Goal: Task Accomplishment & Management: Use online tool/utility

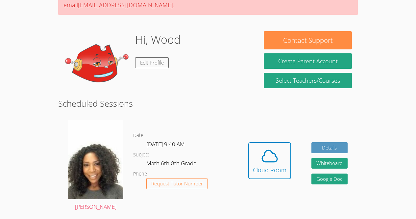
scroll to position [77, 0]
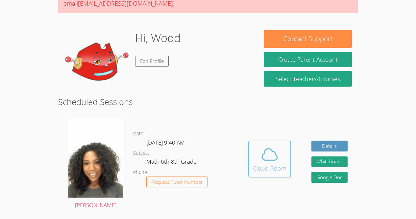
click at [260, 165] on div "Cloud Room" at bounding box center [270, 167] width 34 height 9
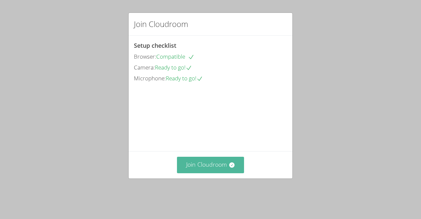
click at [225, 173] on button "Join Cloudroom" at bounding box center [210, 165] width 67 height 16
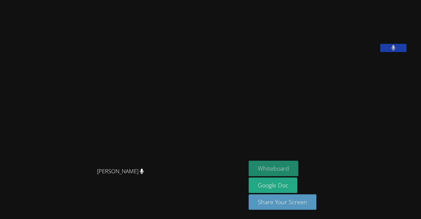
click at [249, 166] on button "Whiteboard" at bounding box center [274, 167] width 50 height 15
click at [105, 103] on video at bounding box center [123, 96] width 99 height 135
click at [278, 48] on video at bounding box center [298, 27] width 99 height 49
click at [270, 48] on video at bounding box center [298, 27] width 99 height 49
click at [249, 170] on button "Whiteboard" at bounding box center [274, 167] width 50 height 15
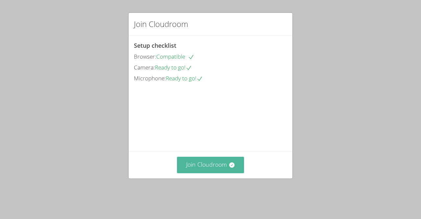
click at [223, 173] on button "Join Cloudroom" at bounding box center [210, 165] width 67 height 16
click at [217, 171] on button "Join Cloudroom" at bounding box center [210, 165] width 67 height 16
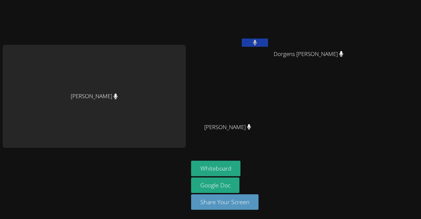
click at [92, 69] on div "[PERSON_NAME]" at bounding box center [94, 96] width 183 height 103
click at [95, 86] on div "[PERSON_NAME]" at bounding box center [94, 96] width 183 height 103
